Goal: Transaction & Acquisition: Purchase product/service

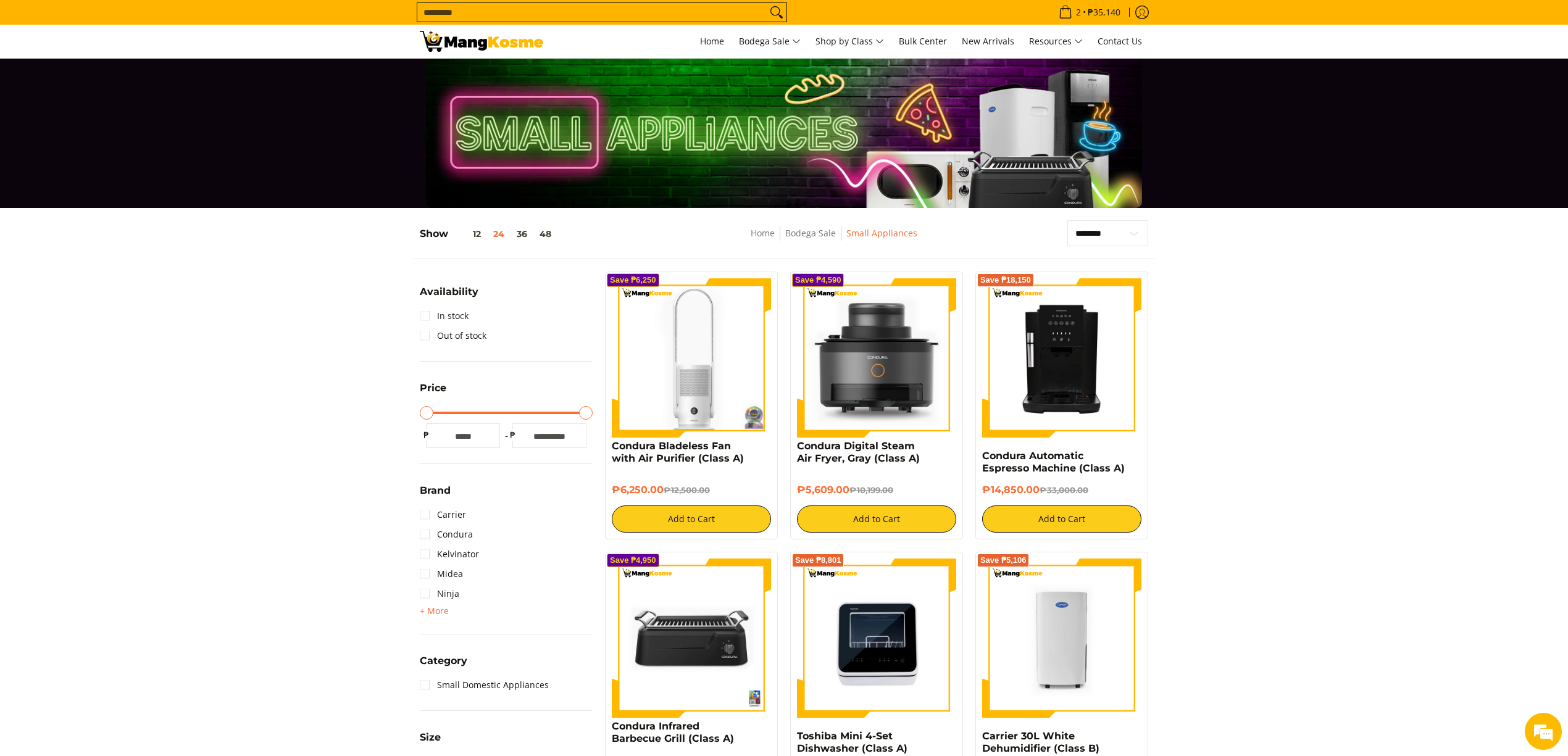
scroll to position [741, 0]
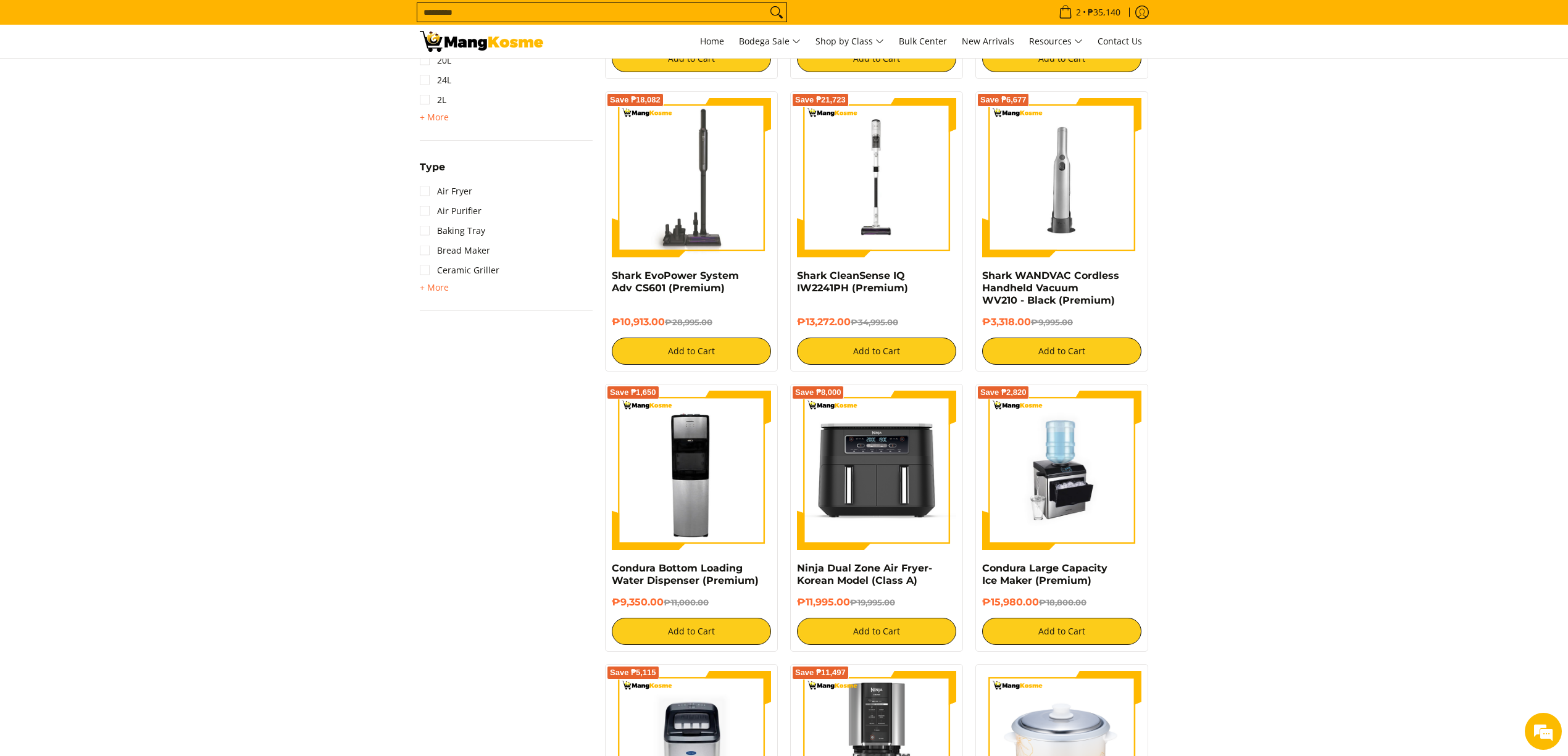
click at [692, 18] on input "Search..." at bounding box center [592, 12] width 350 height 19
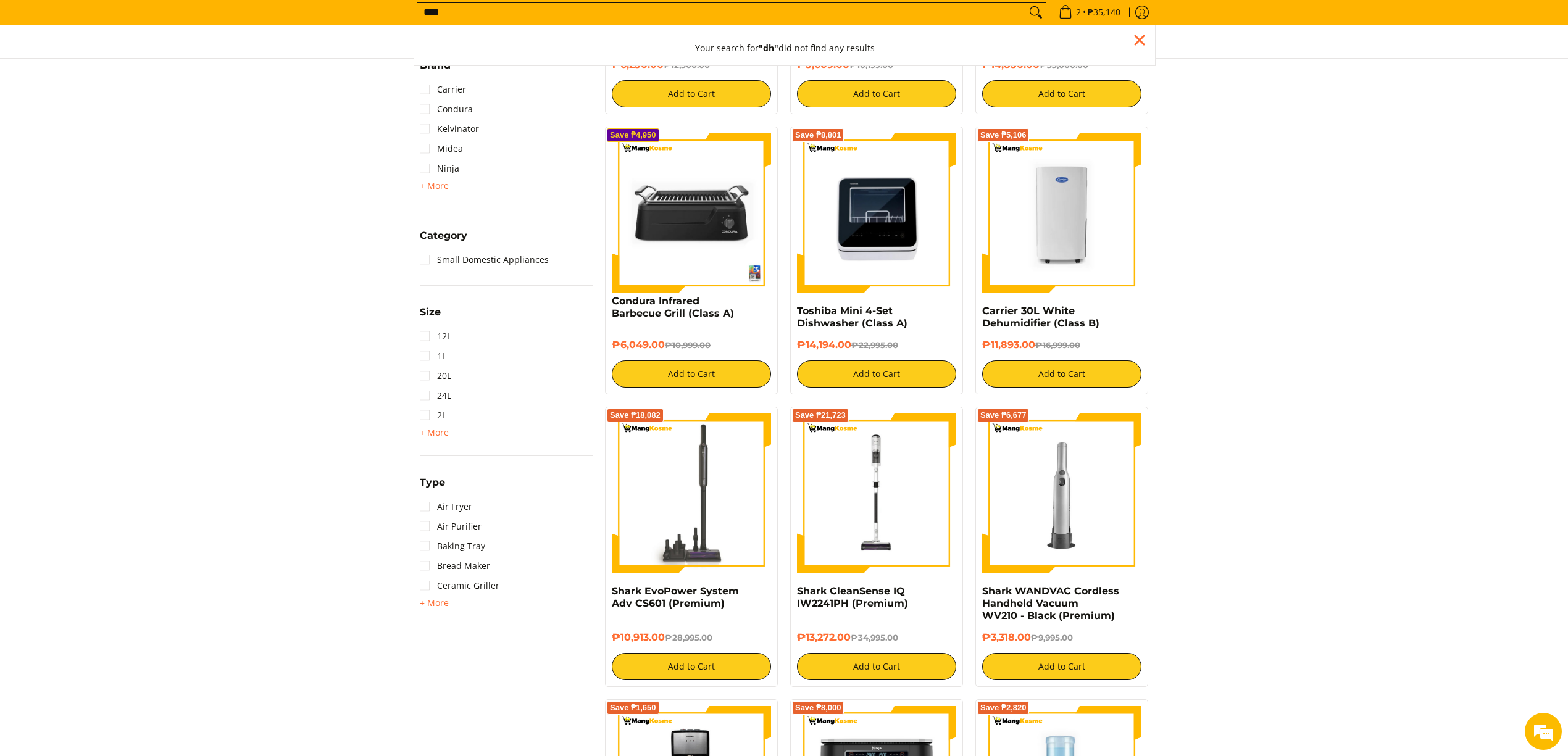
scroll to position [425, 0]
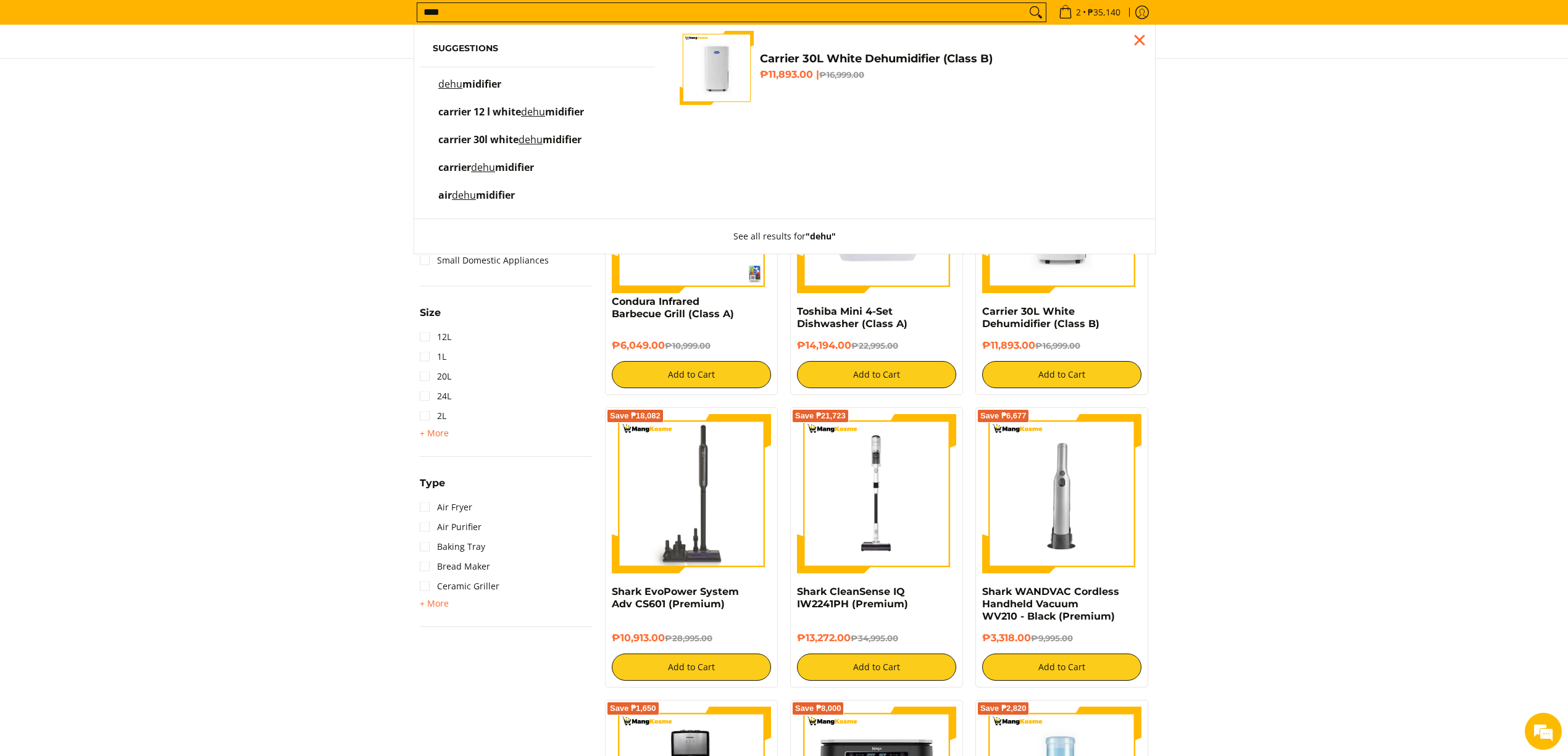
type input "****"
click at [871, 65] on h4 "Carrier 30L White Dehumidifier (Class B)" at bounding box center [948, 58] width 377 height 14
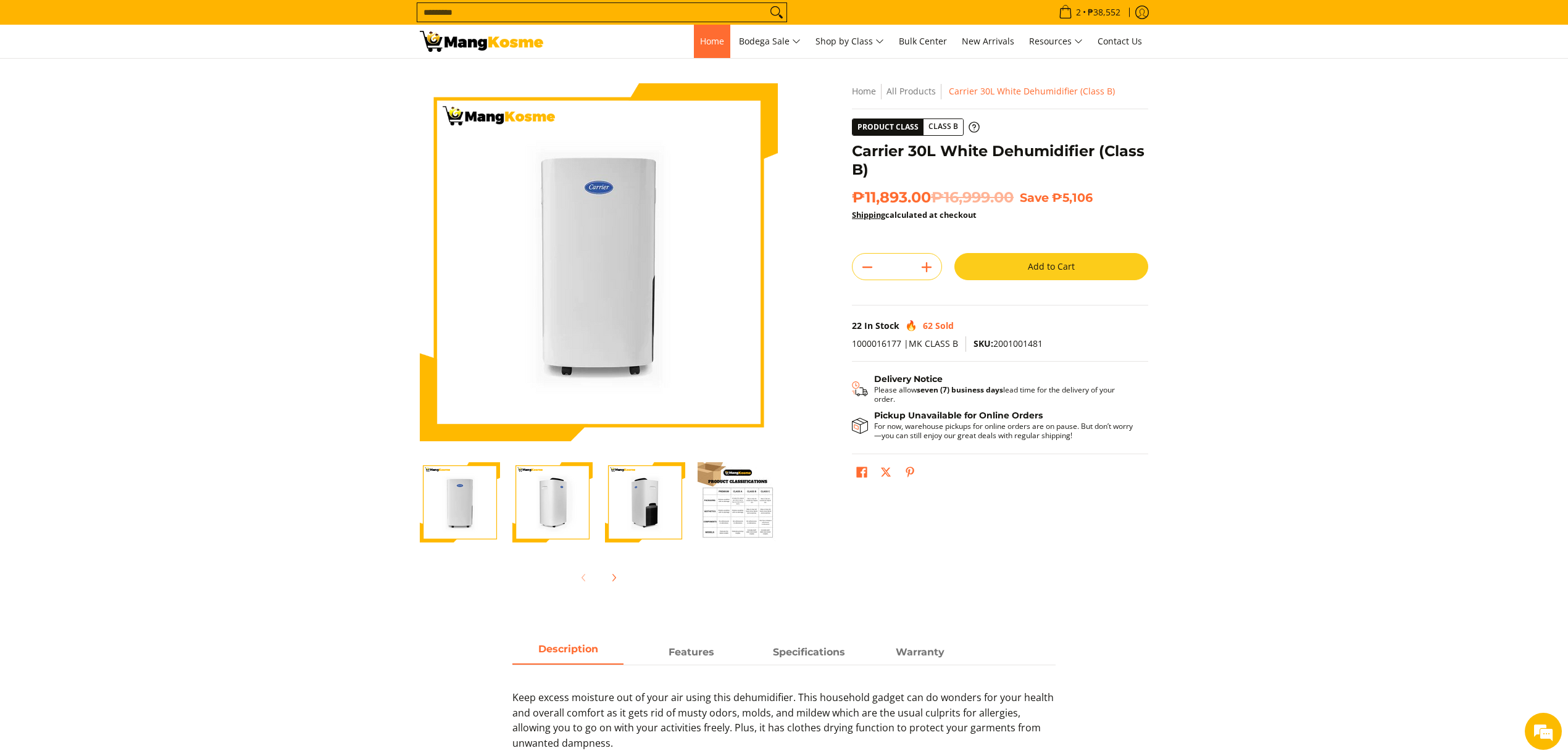
click at [695, 31] on link "Home" at bounding box center [712, 41] width 36 height 33
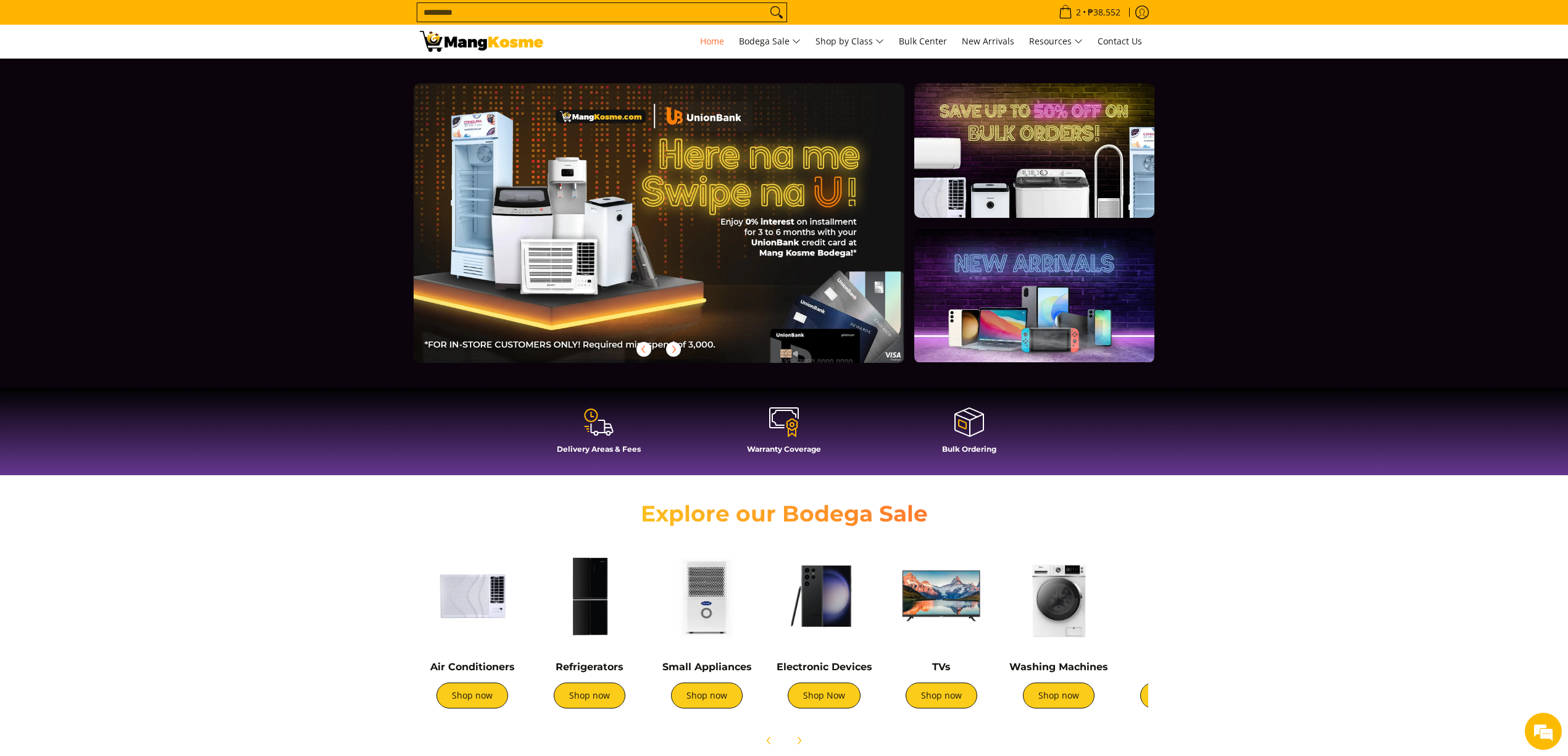
scroll to position [0, 1415]
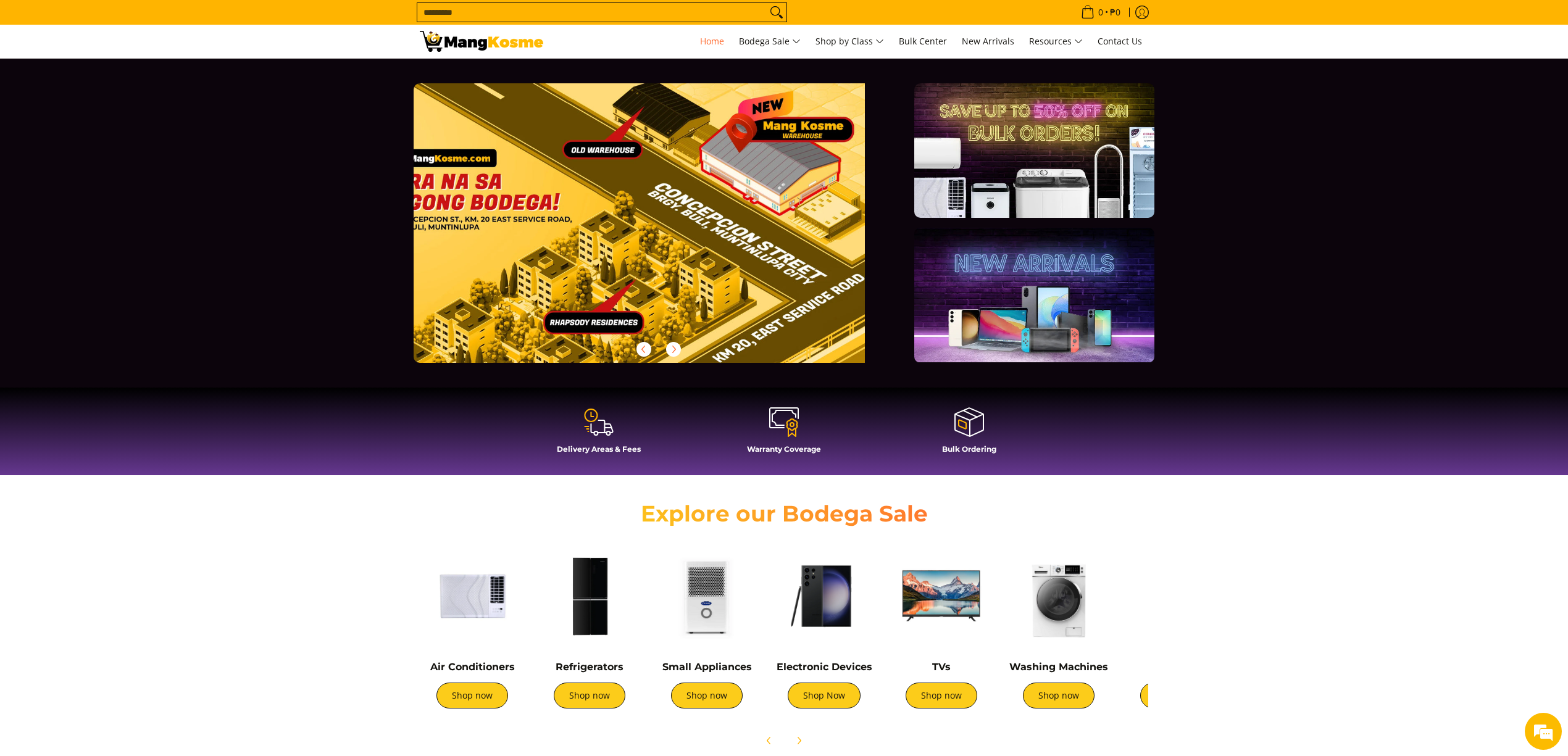
scroll to position [82, 0]
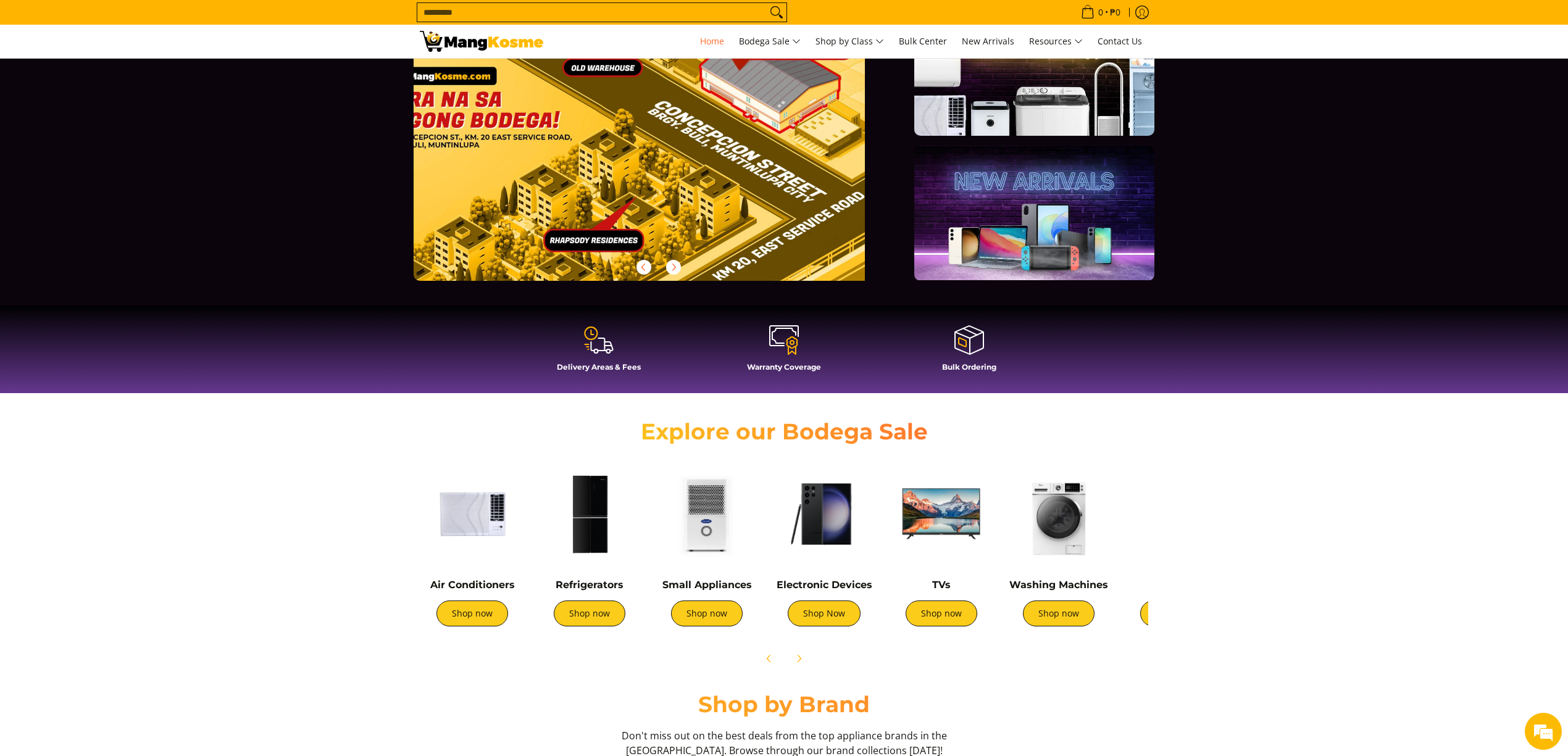
click at [1076, 529] on img at bounding box center [1059, 514] width 105 height 105
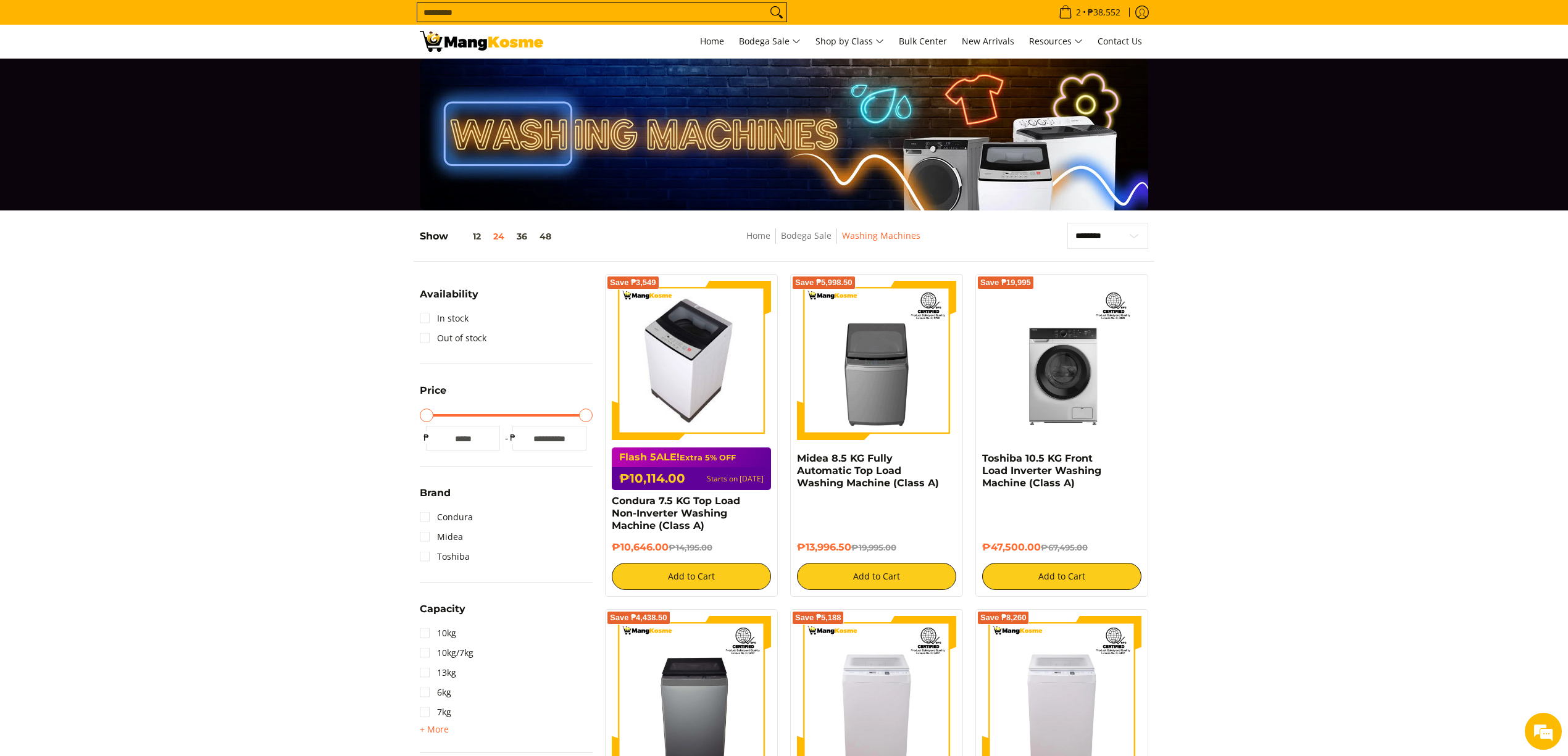
click at [694, 384] on img at bounding box center [692, 360] width 141 height 159
click at [706, 26] on link "Home" at bounding box center [712, 41] width 36 height 33
